Goal: Task Accomplishment & Management: Use online tool/utility

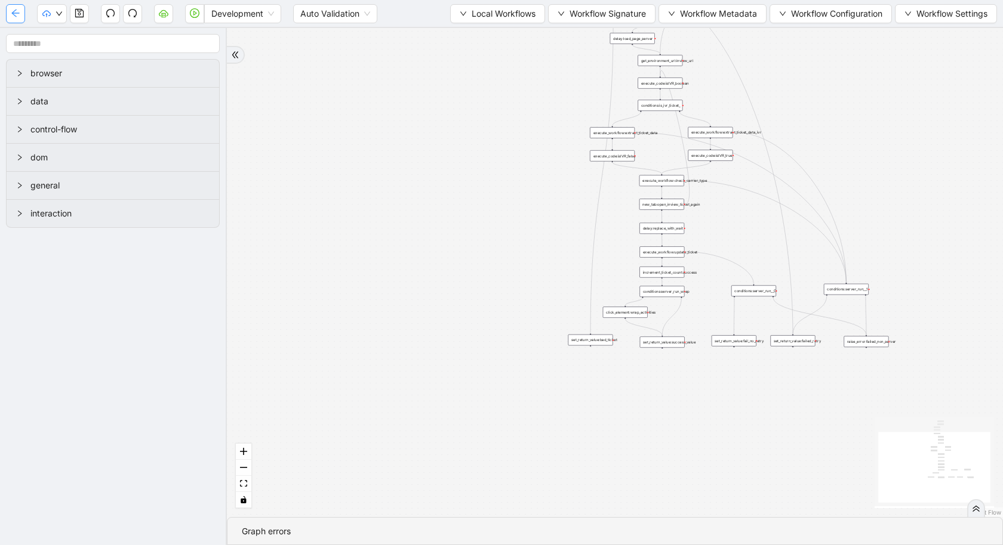
click at [13, 11] on icon "arrow-left" at bounding box center [16, 13] width 10 height 10
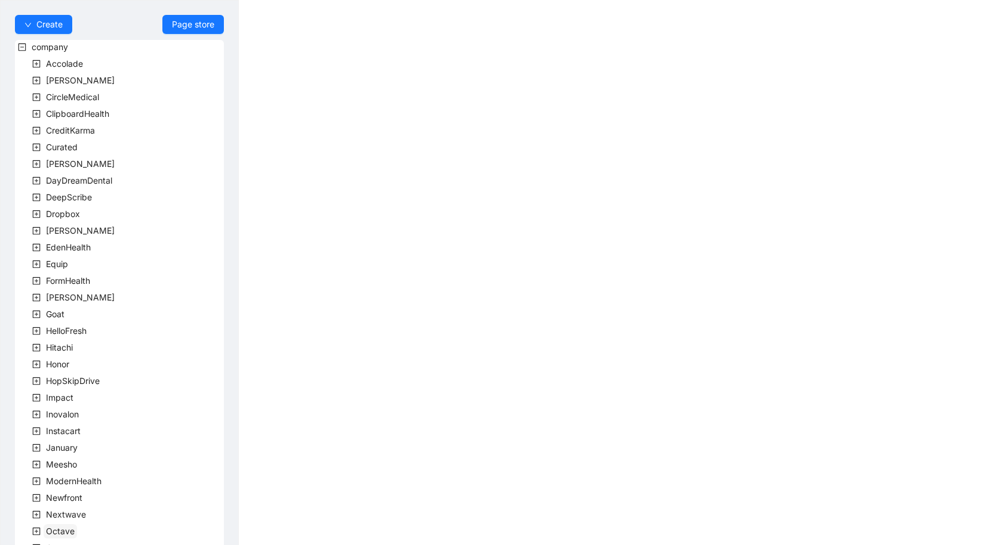
scroll to position [227, 0]
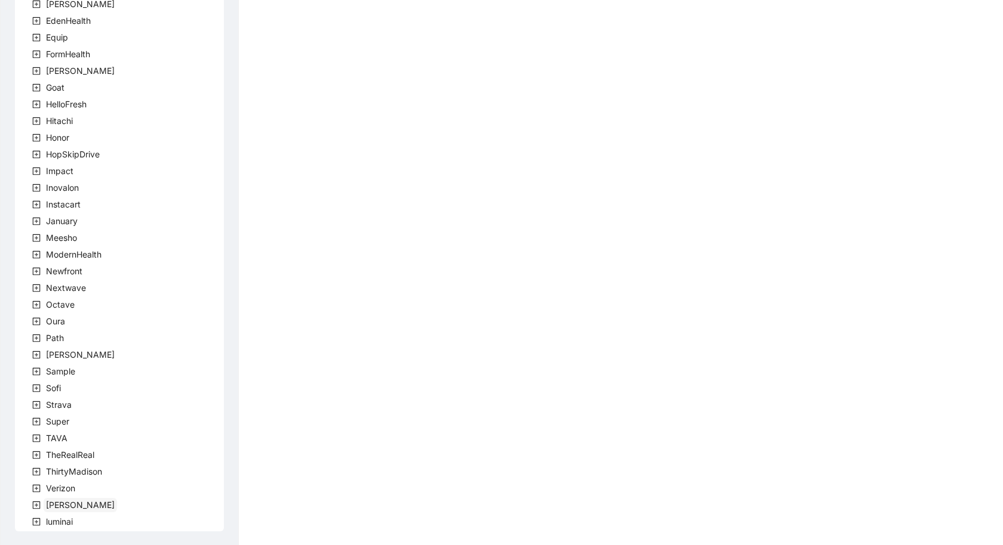
click at [47, 504] on span "[PERSON_NAME]" at bounding box center [80, 505] width 69 height 10
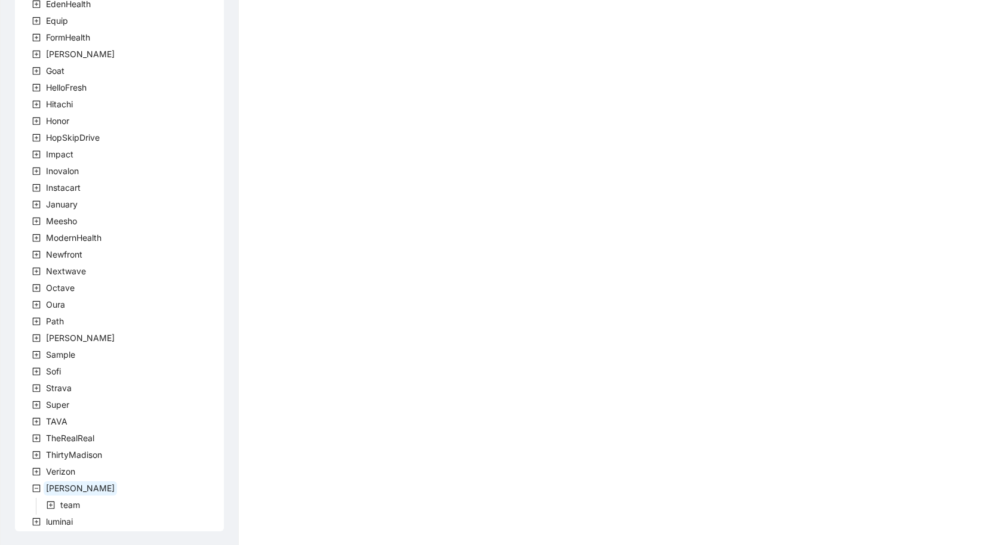
click at [54, 505] on icon "plus-square" at bounding box center [51, 506] width 8 height 8
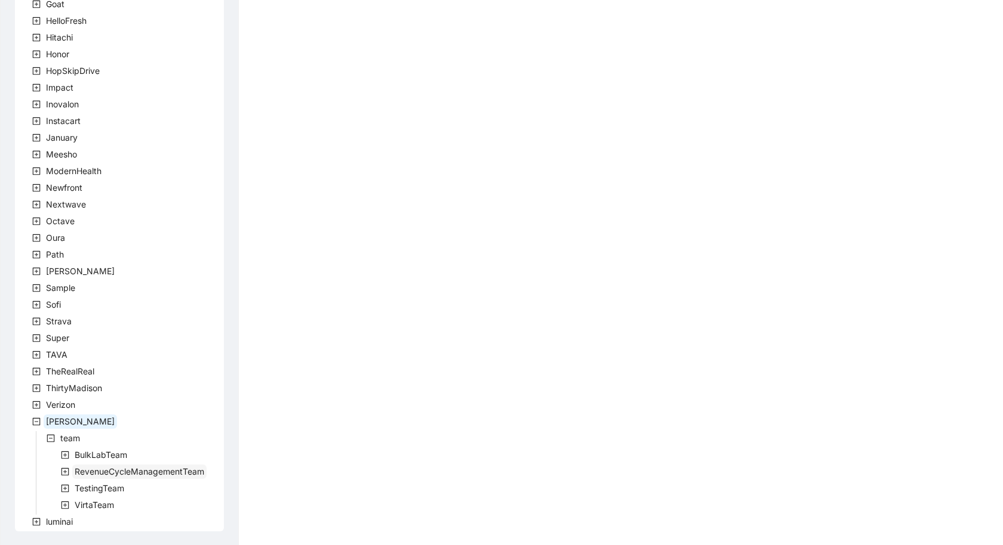
click at [97, 473] on span "RevenueCycleManagementTeam" at bounding box center [140, 472] width 130 height 10
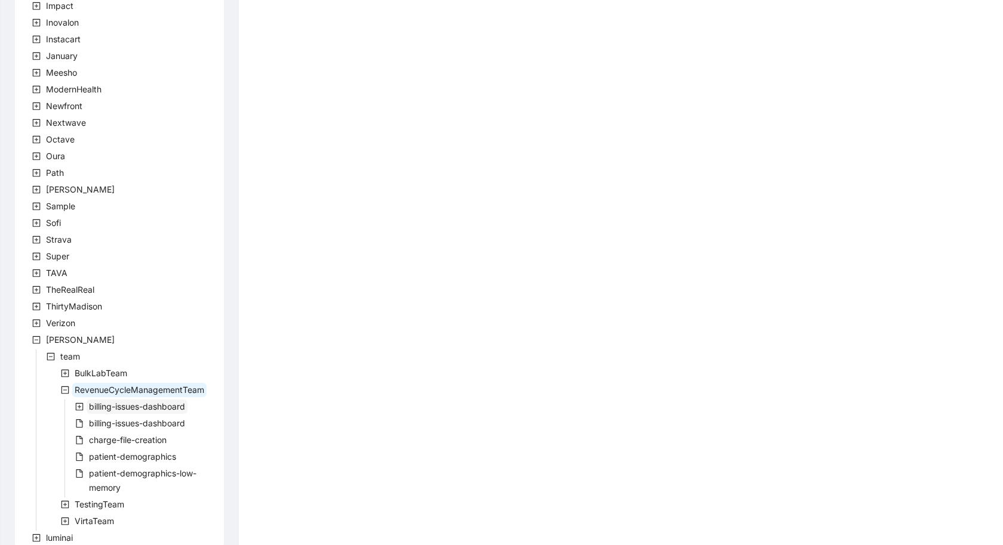
scroll to position [408, 0]
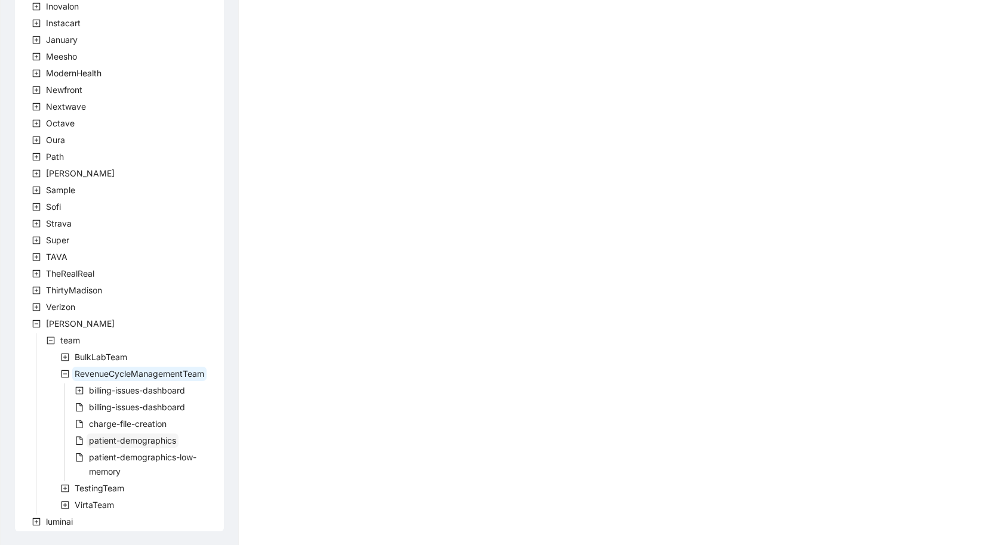
click at [124, 437] on span "patient-demographics" at bounding box center [132, 441] width 87 height 10
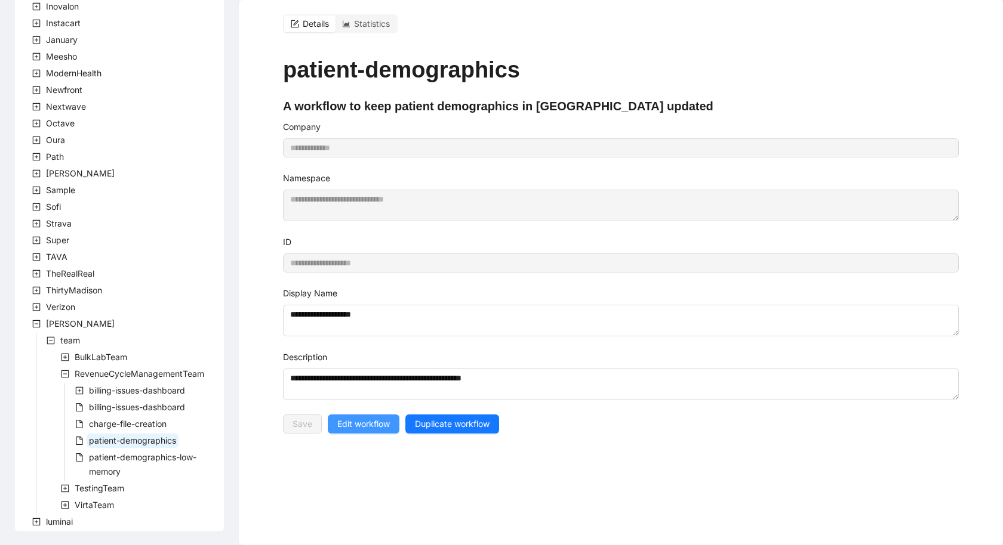
click at [373, 420] on span "Edit workflow" at bounding box center [363, 424] width 53 height 13
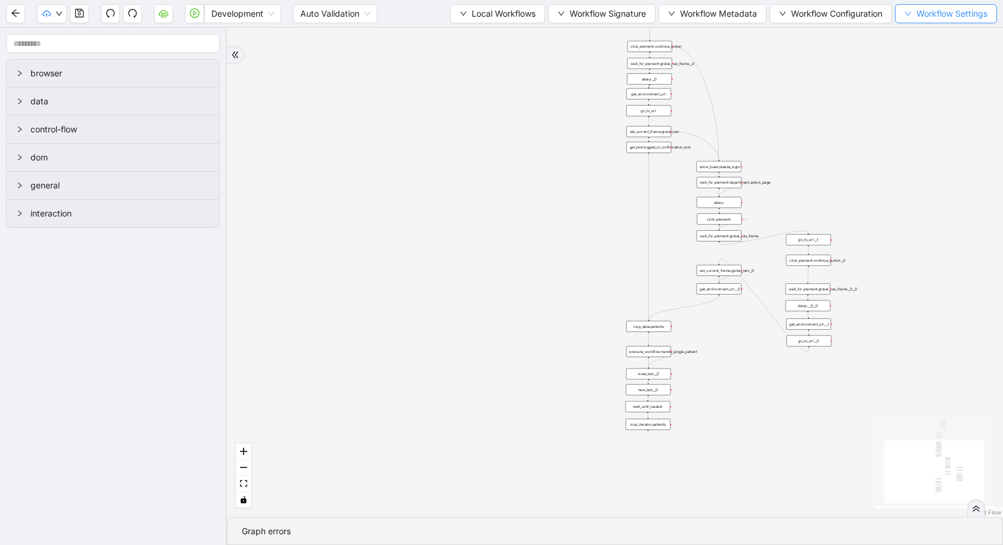
click at [914, 13] on button "Workflow Settings" at bounding box center [946, 13] width 102 height 19
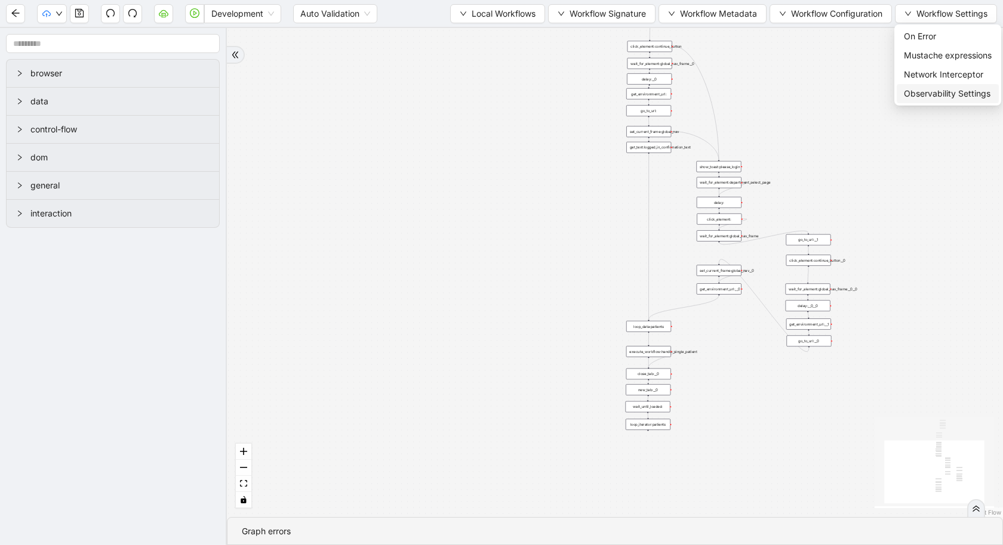
click at [935, 92] on span "Observability Settings" at bounding box center [948, 93] width 88 height 13
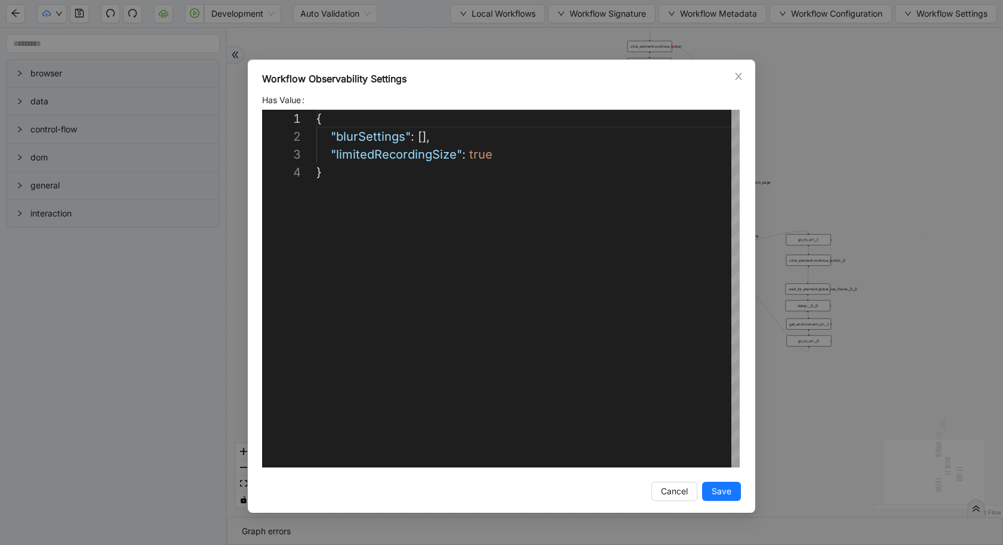
scroll to position [54, 0]
click at [472, 155] on div "{ "blurSettings" : [], "limitedRecordingSize" : true }" at bounding box center [527, 316] width 423 height 412
type textarea "**********"
click at [726, 490] on span "Save" at bounding box center [721, 491] width 20 height 13
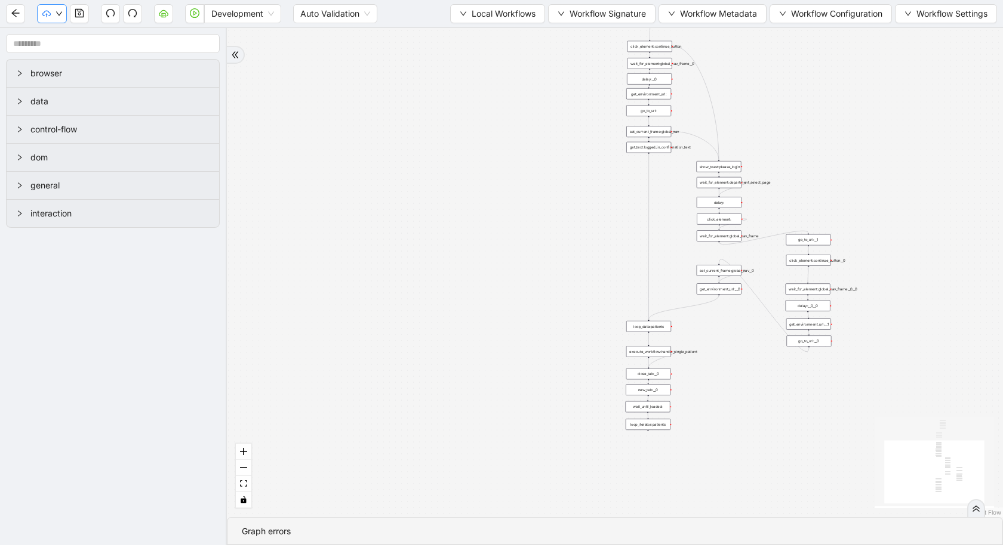
click at [54, 15] on button "button" at bounding box center [52, 13] width 30 height 19
click at [80, 17] on icon "save" at bounding box center [79, 13] width 8 height 8
click at [48, 8] on button "button" at bounding box center [52, 13] width 30 height 19
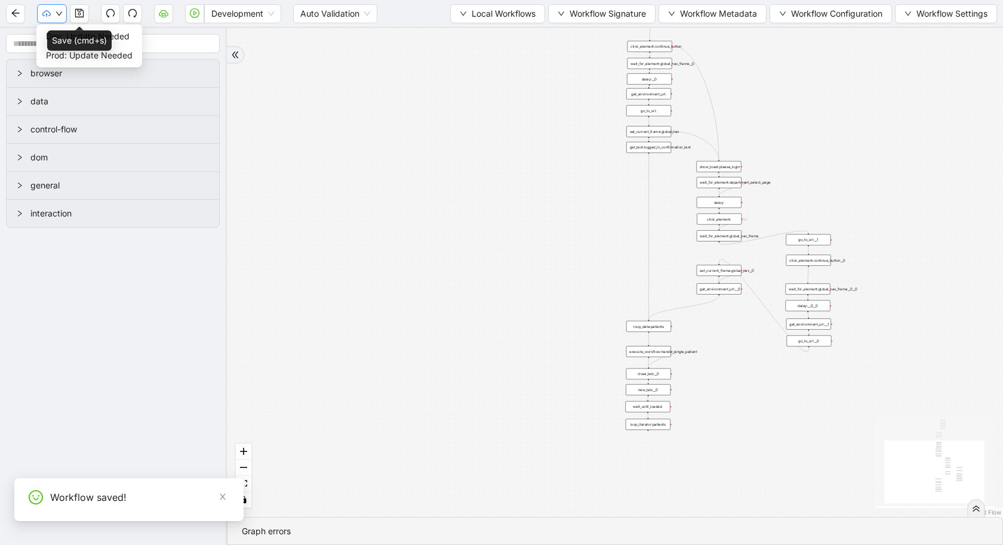
click at [48, 8] on button "button" at bounding box center [52, 13] width 30 height 19
click at [58, 11] on icon "down" at bounding box center [59, 13] width 7 height 7
click at [87, 61] on div "browser" at bounding box center [113, 73] width 212 height 27
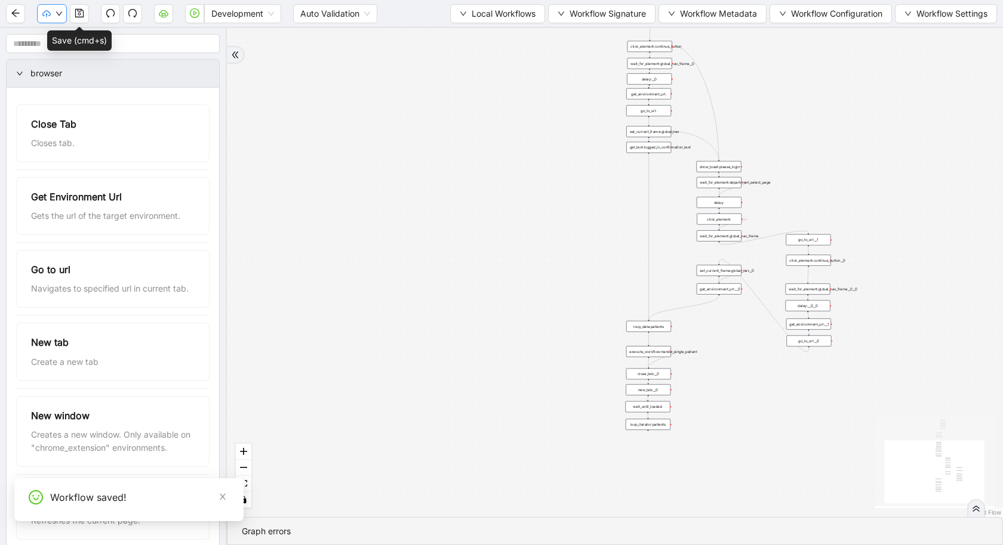
click at [57, 17] on button "button" at bounding box center [52, 13] width 30 height 19
click at [54, 14] on button "button" at bounding box center [52, 13] width 30 height 19
click at [69, 53] on span "Prod: Update Needed" at bounding box center [89, 55] width 87 height 13
